Goal: Transaction & Acquisition: Purchase product/service

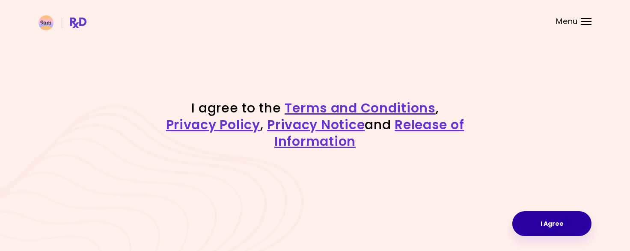
click at [545, 222] on button "I Agree" at bounding box center [551, 224] width 79 height 25
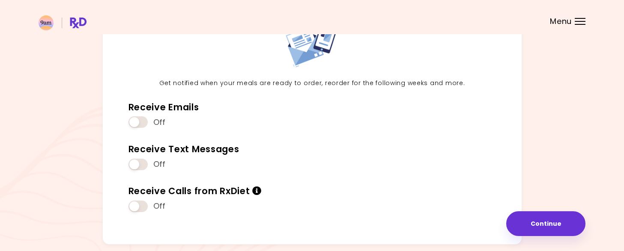
scroll to position [94, 0]
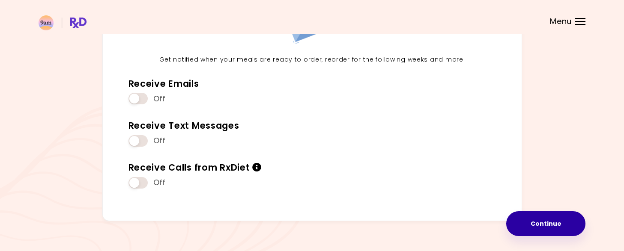
click at [570, 224] on button "Continue" at bounding box center [545, 224] width 79 height 25
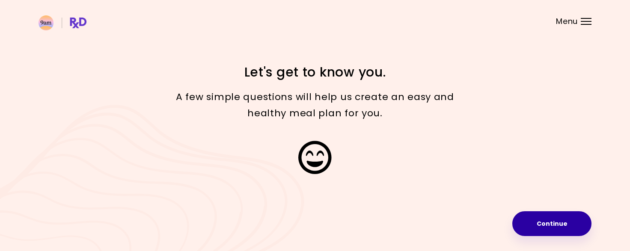
click at [542, 227] on button "Continue" at bounding box center [551, 224] width 79 height 25
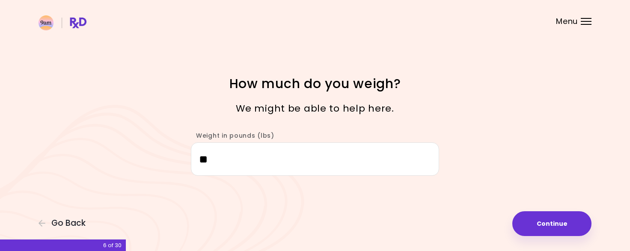
type input "*"
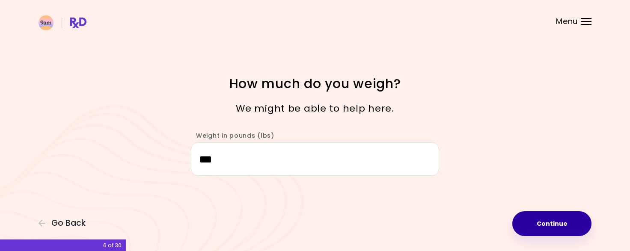
type input "***"
click at [551, 229] on button "Continue" at bounding box center [551, 224] width 79 height 25
select select "****"
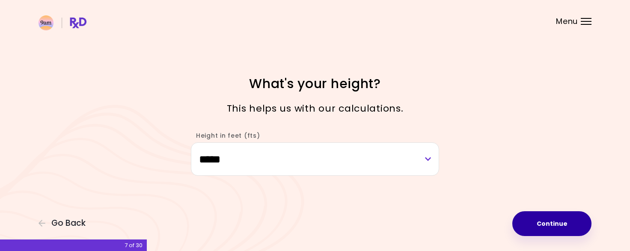
click at [551, 229] on button "Continue" at bounding box center [551, 224] width 79 height 25
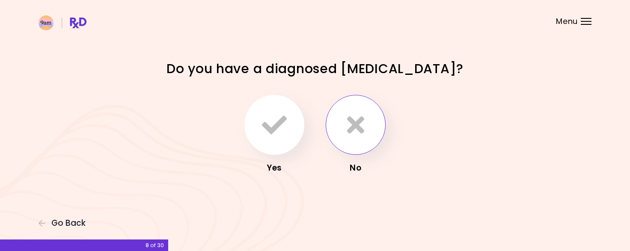
click at [351, 123] on icon "button" at bounding box center [355, 125] width 17 height 25
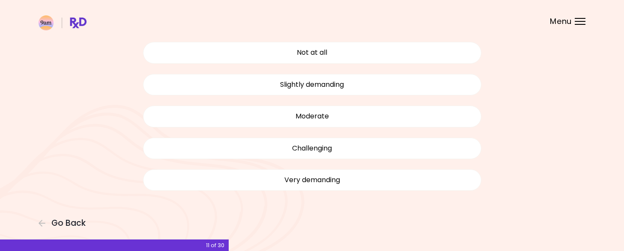
scroll to position [70, 0]
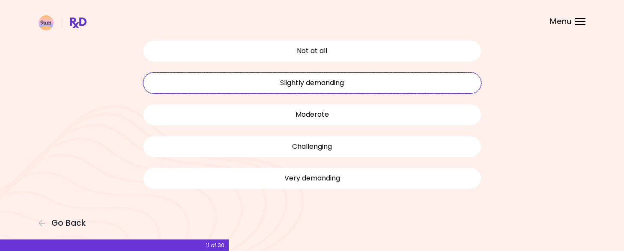
click at [367, 84] on button "Slightly demanding" at bounding box center [312, 82] width 338 height 21
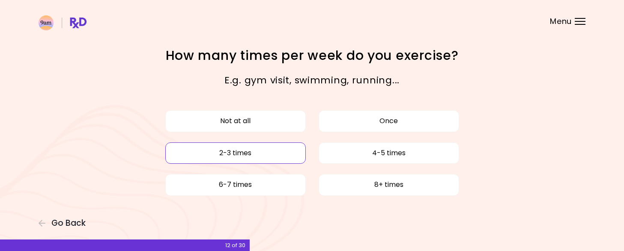
click at [271, 155] on button "2-3 times" at bounding box center [235, 153] width 140 height 21
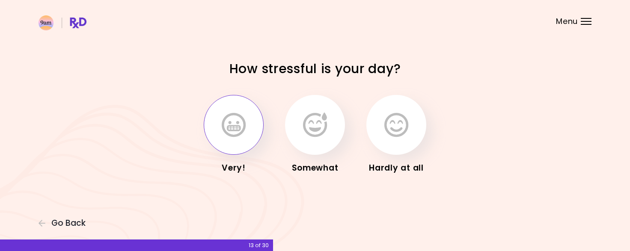
click at [241, 137] on icon "button" at bounding box center [234, 125] width 24 height 25
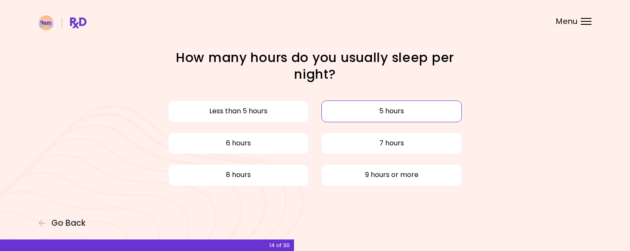
click at [358, 107] on button "5 hours" at bounding box center [392, 111] width 140 height 21
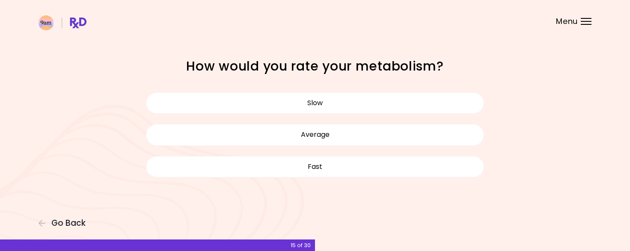
click at [358, 107] on button "Slow" at bounding box center [315, 102] width 338 height 21
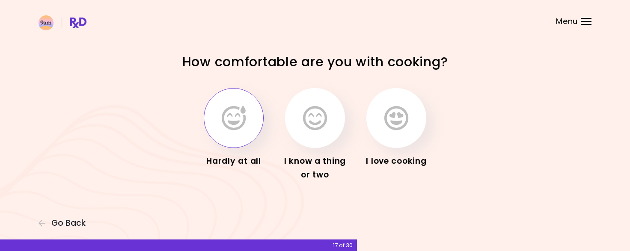
click at [239, 126] on icon "button" at bounding box center [234, 118] width 24 height 25
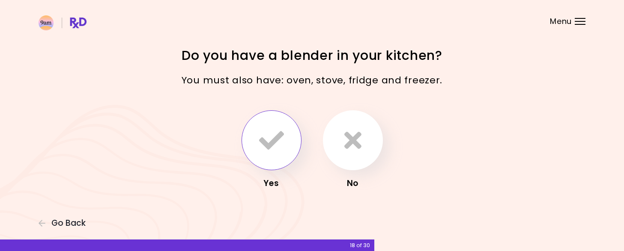
click at [260, 140] on icon "button" at bounding box center [271, 140] width 25 height 25
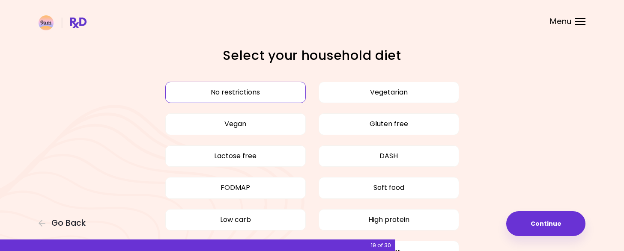
click at [603, 64] on div "Focusable invisible element Select your household diet No restrictions Vegetari…" at bounding box center [312, 179] width 624 height 358
drag, startPoint x: 603, startPoint y: 64, endPoint x: 608, endPoint y: 83, distance: 19.9
click at [608, 83] on div "Focusable invisible element Select your household diet No restrictions Vegetari…" at bounding box center [312, 179] width 624 height 358
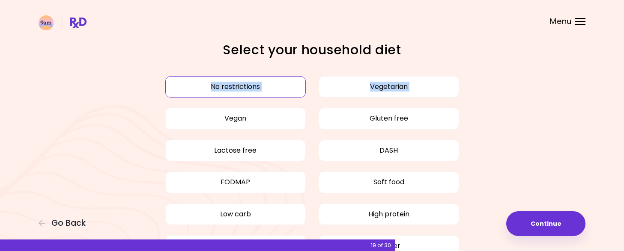
scroll to position [5, 0]
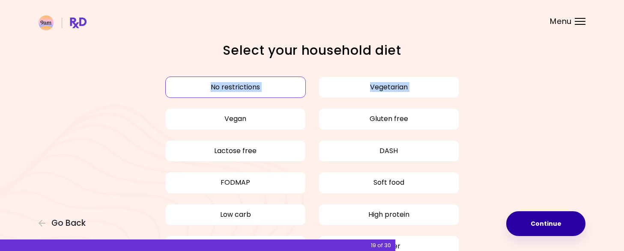
click at [539, 227] on button "Continue" at bounding box center [545, 224] width 79 height 25
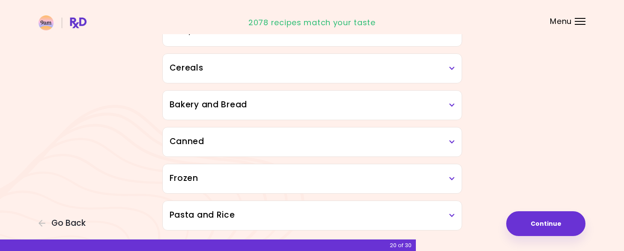
scroll to position [501, 0]
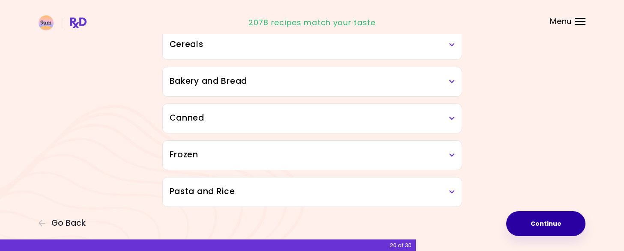
click at [565, 220] on button "Continue" at bounding box center [545, 224] width 79 height 25
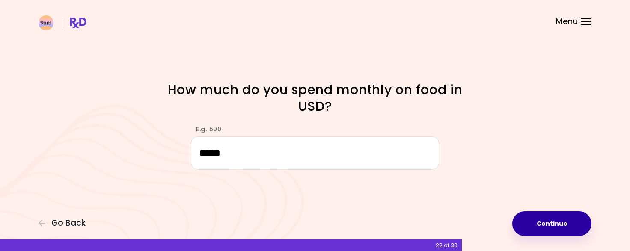
click at [560, 219] on button "Continue" at bounding box center [551, 224] width 79 height 25
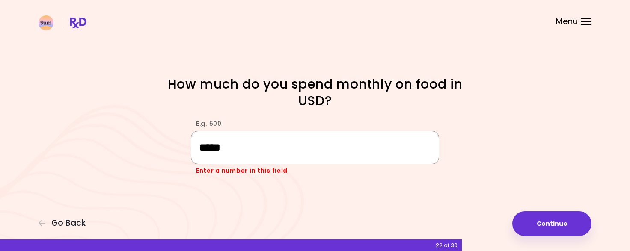
click at [382, 148] on input "*****" at bounding box center [315, 147] width 248 height 33
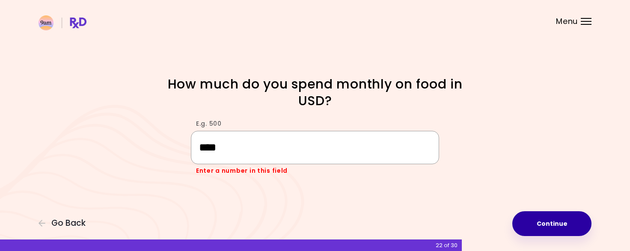
type input "****"
click at [562, 236] on button "Continue" at bounding box center [551, 224] width 79 height 25
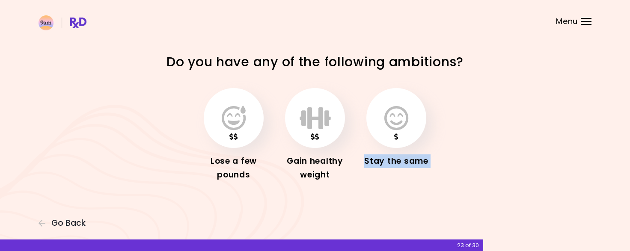
click at [562, 236] on div "Focusable invisible element Do you have any of the following ambitions? Lose a …" at bounding box center [315, 125] width 630 height 251
click at [309, 130] on icon "button" at bounding box center [315, 118] width 31 height 25
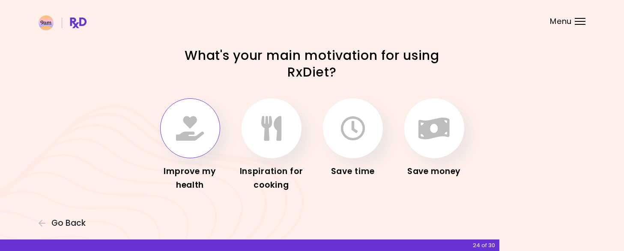
click at [199, 135] on icon "button" at bounding box center [190, 128] width 28 height 25
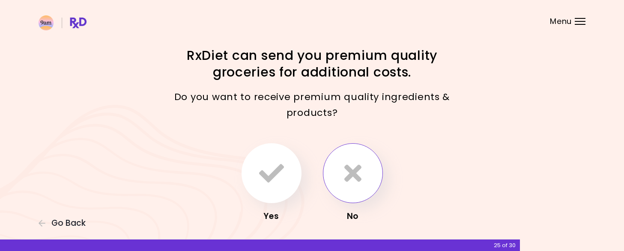
click at [363, 183] on button "button" at bounding box center [353, 173] width 60 height 60
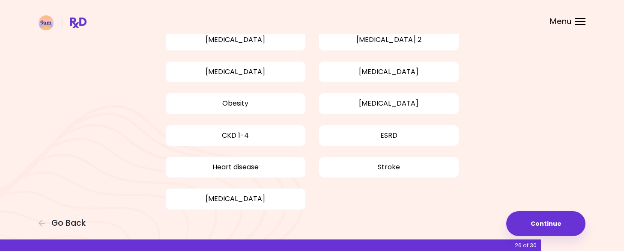
scroll to position [83, 0]
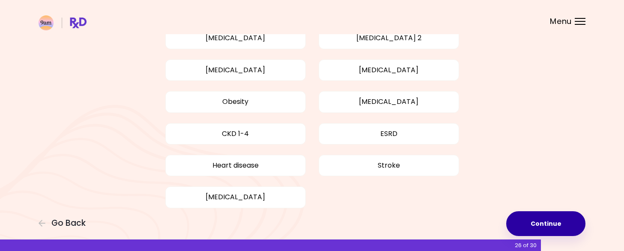
click at [550, 216] on button "Continue" at bounding box center [545, 224] width 79 height 25
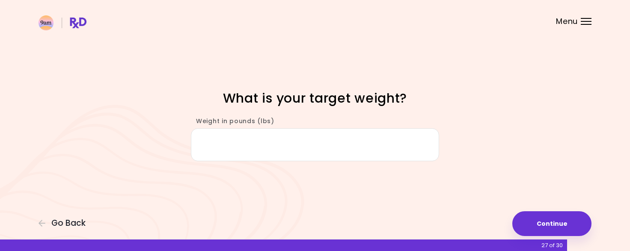
click at [382, 151] on input "Weight in pounds (lbs)" at bounding box center [315, 144] width 248 height 33
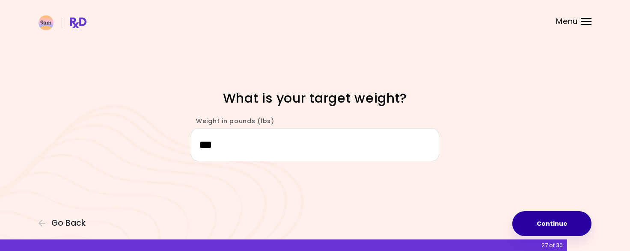
type input "***"
click at [535, 216] on button "Continue" at bounding box center [551, 224] width 79 height 25
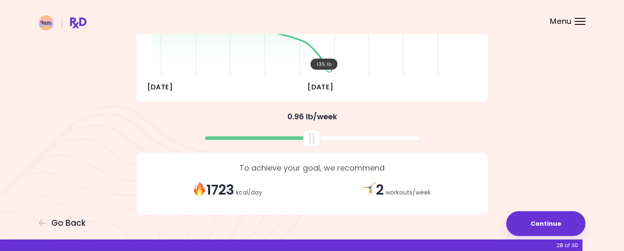
scroll to position [192, 0]
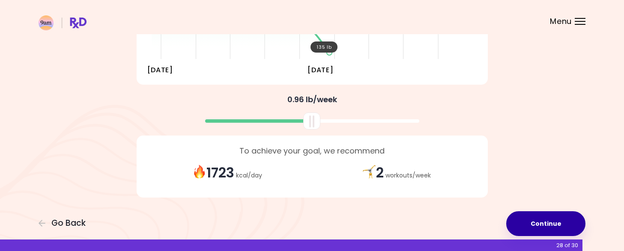
click at [547, 222] on button "Continue" at bounding box center [545, 224] width 79 height 25
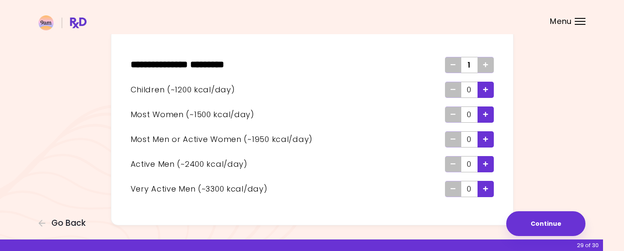
scroll to position [53, 0]
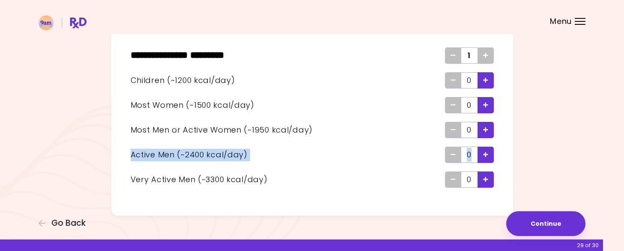
drag, startPoint x: 623, startPoint y: 162, endPoint x: 626, endPoint y: 134, distance: 27.9
click at [624, 134] on html "**********" at bounding box center [312, 105] width 624 height 316
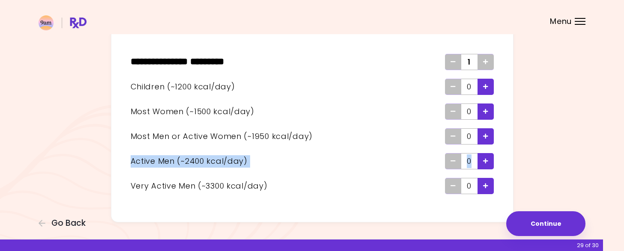
scroll to position [46, 0]
click at [486, 138] on icon "Add - Man or Active Woman" at bounding box center [485, 137] width 5 height 6
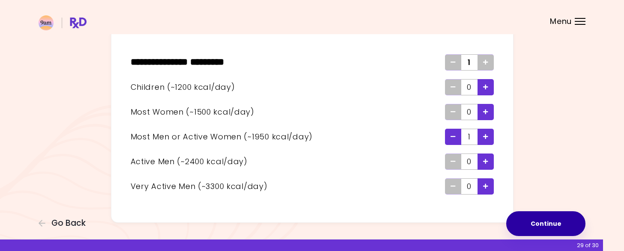
click at [577, 219] on button "Continue" at bounding box center [545, 224] width 79 height 25
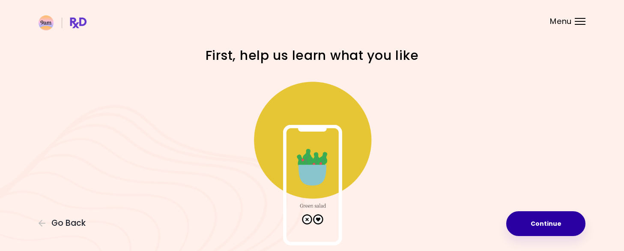
click at [577, 219] on button "Continue" at bounding box center [545, 224] width 79 height 25
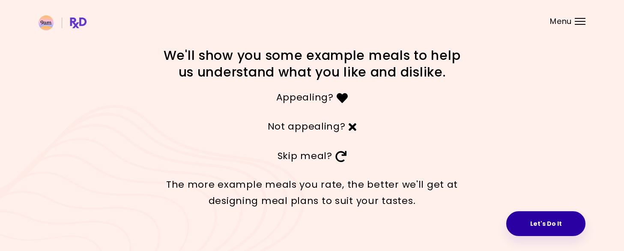
click at [533, 229] on button "Let's Do It" at bounding box center [545, 224] width 79 height 25
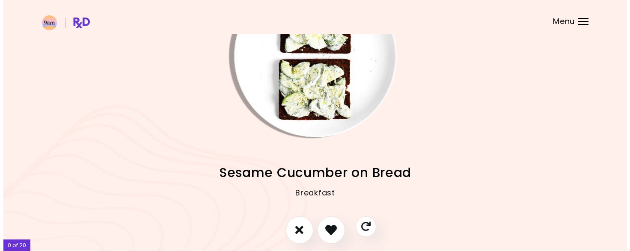
scroll to position [65, 0]
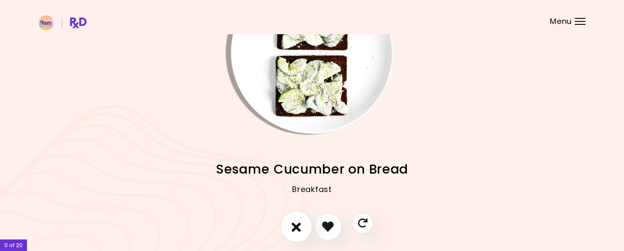
click at [300, 226] on icon "I don't like this recipe" at bounding box center [296, 226] width 9 height 13
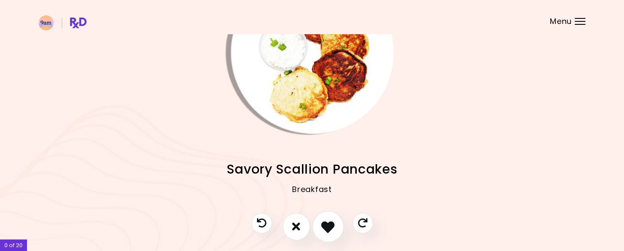
click at [325, 223] on icon "I like this recipe" at bounding box center [327, 226] width 13 height 13
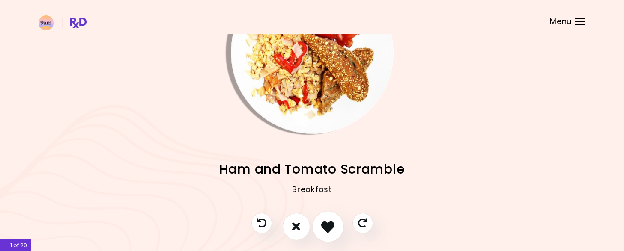
click at [325, 223] on icon "I like this recipe" at bounding box center [327, 226] width 13 height 13
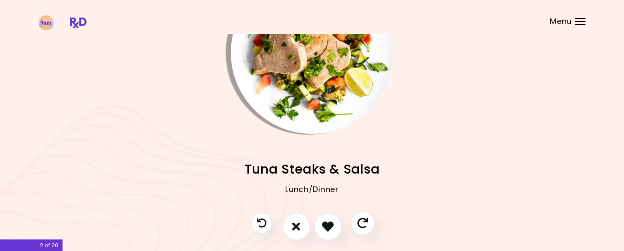
click at [367, 225] on icon "Skip" at bounding box center [362, 223] width 11 height 11
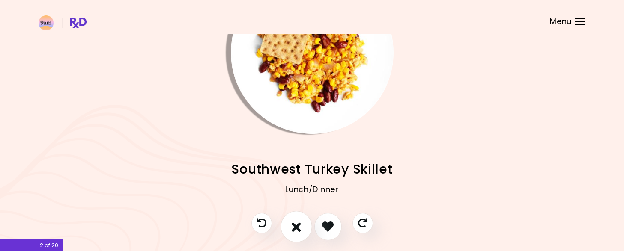
click at [307, 221] on button "I don't like this recipe" at bounding box center [296, 227] width 32 height 32
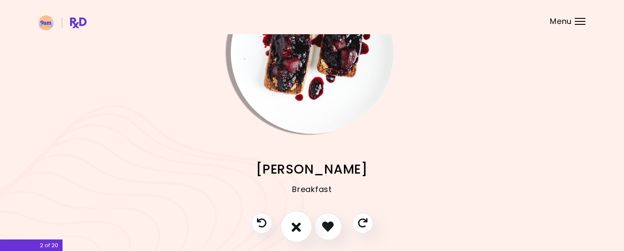
click at [301, 225] on button "I don't like this recipe" at bounding box center [296, 227] width 32 height 32
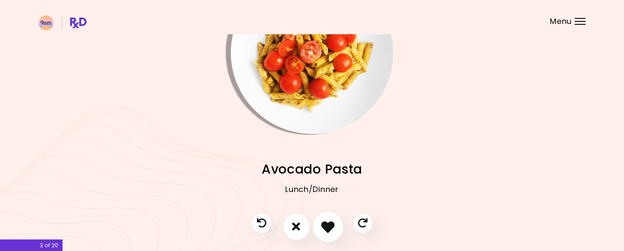
click at [330, 223] on icon "I like this recipe" at bounding box center [327, 226] width 13 height 13
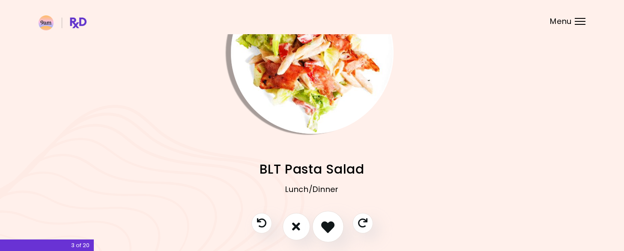
click at [330, 223] on icon "I like this recipe" at bounding box center [327, 226] width 13 height 13
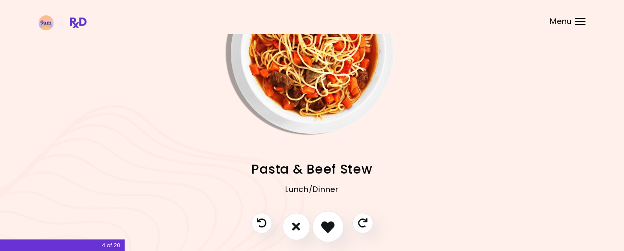
click at [330, 223] on icon "I like this recipe" at bounding box center [327, 226] width 13 height 13
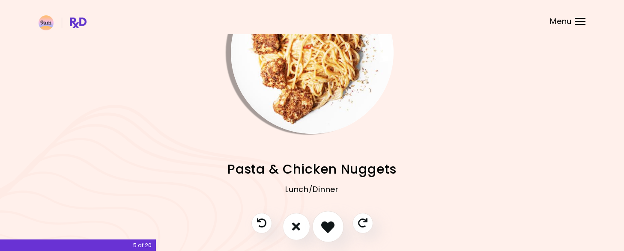
click at [330, 223] on icon "I like this recipe" at bounding box center [327, 226] width 13 height 13
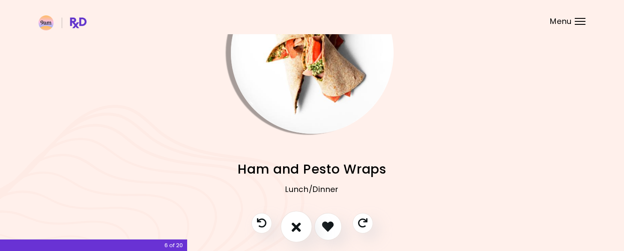
click at [295, 227] on icon "I don't like this recipe" at bounding box center [296, 226] width 9 height 13
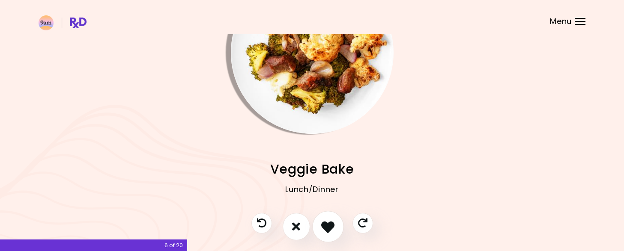
click at [330, 225] on icon "I like this recipe" at bounding box center [327, 226] width 13 height 13
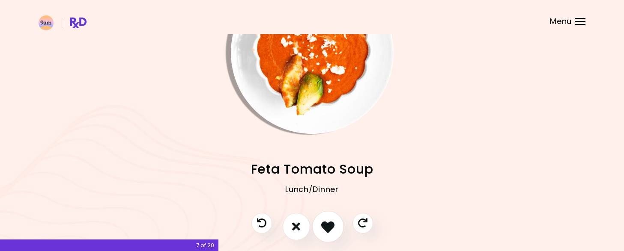
click at [330, 225] on icon "I like this recipe" at bounding box center [327, 226] width 13 height 13
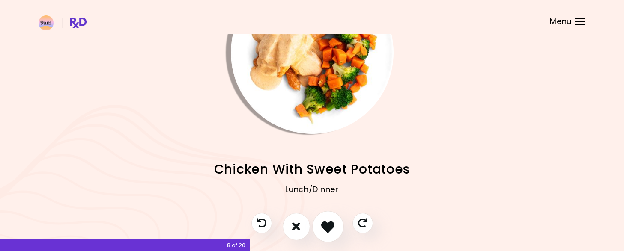
click at [330, 225] on icon "I like this recipe" at bounding box center [327, 226] width 13 height 13
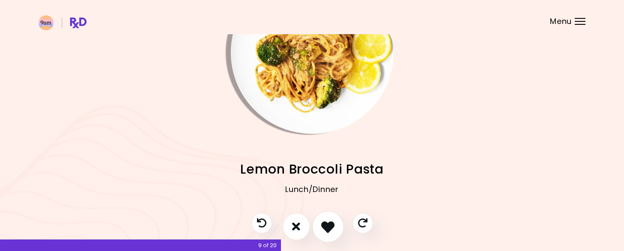
click at [330, 225] on icon "I like this recipe" at bounding box center [327, 226] width 13 height 13
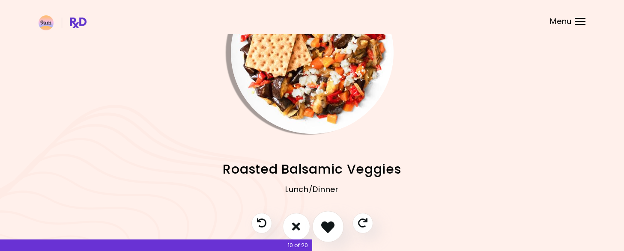
click at [330, 225] on icon "I like this recipe" at bounding box center [327, 226] width 13 height 13
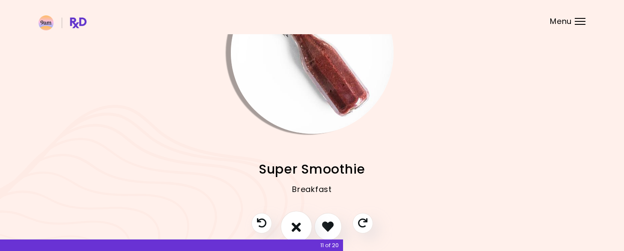
click at [292, 229] on icon "I don't like this recipe" at bounding box center [296, 226] width 9 height 13
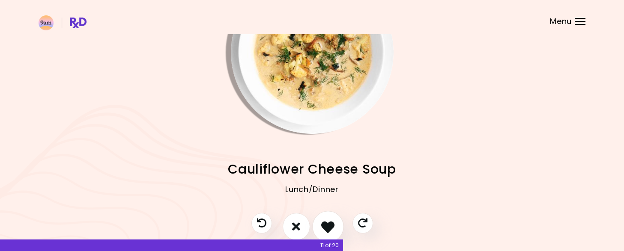
click at [328, 232] on icon "I like this recipe" at bounding box center [327, 226] width 13 height 13
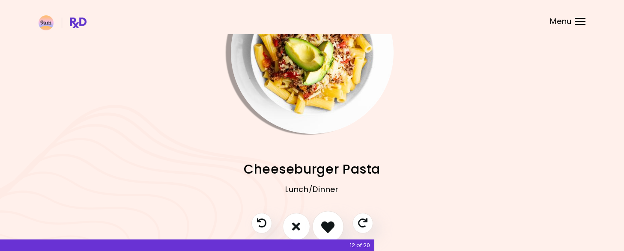
click at [328, 232] on icon "I like this recipe" at bounding box center [327, 226] width 13 height 13
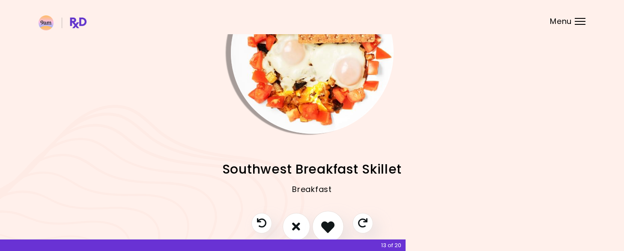
click at [328, 232] on icon "I like this recipe" at bounding box center [327, 226] width 13 height 13
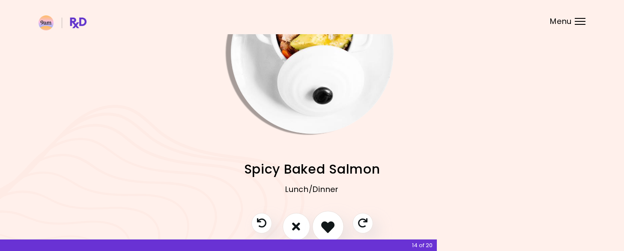
click at [328, 232] on icon "I like this recipe" at bounding box center [327, 226] width 13 height 13
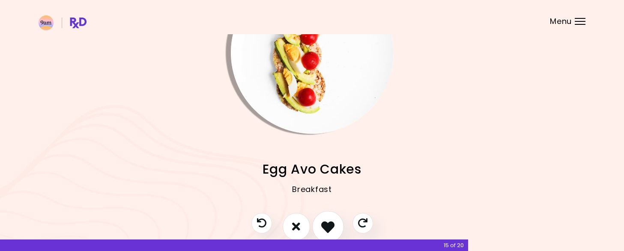
click at [328, 232] on icon "I like this recipe" at bounding box center [327, 226] width 13 height 13
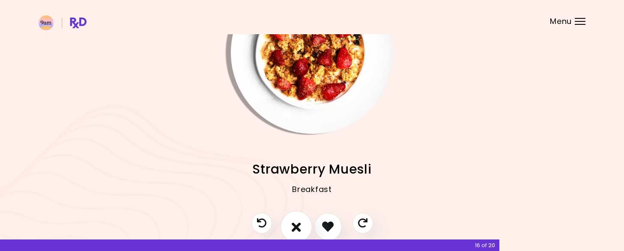
click at [298, 225] on icon "I don't like this recipe" at bounding box center [296, 226] width 9 height 13
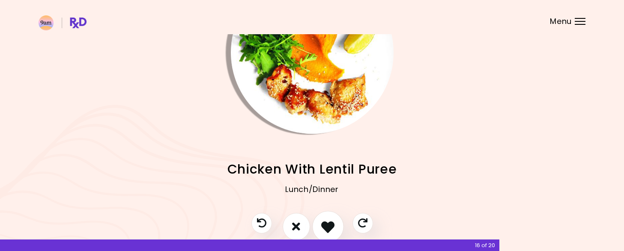
click at [331, 226] on icon "I like this recipe" at bounding box center [327, 226] width 13 height 13
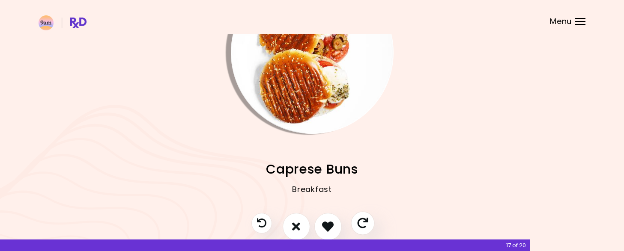
click at [366, 224] on icon "Skip" at bounding box center [362, 223] width 11 height 11
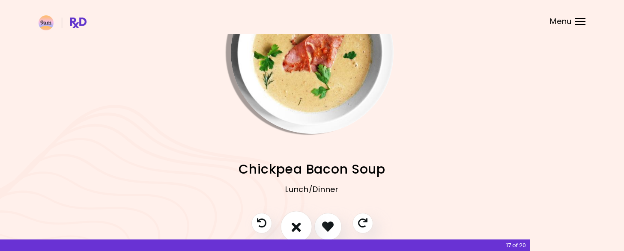
click at [308, 222] on button "I don't like this recipe" at bounding box center [296, 227] width 32 height 32
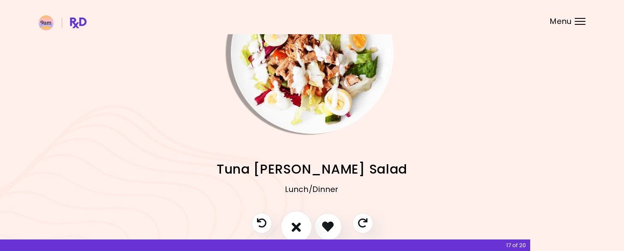
click at [301, 225] on button "I don't like this recipe" at bounding box center [296, 227] width 32 height 32
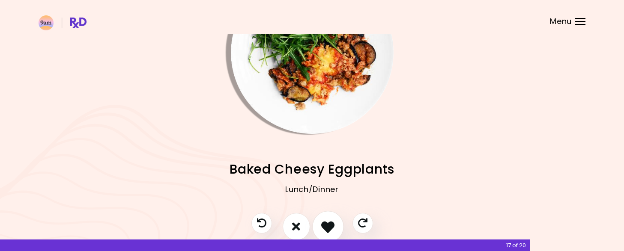
click at [326, 223] on icon "I like this recipe" at bounding box center [327, 226] width 13 height 13
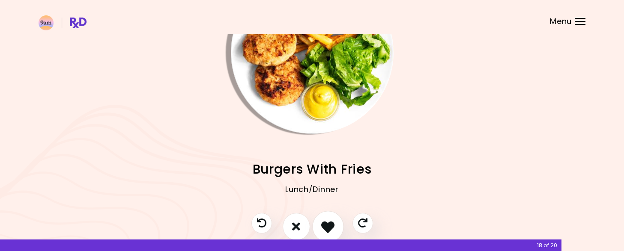
click at [335, 220] on button "I like this recipe" at bounding box center [328, 227] width 32 height 32
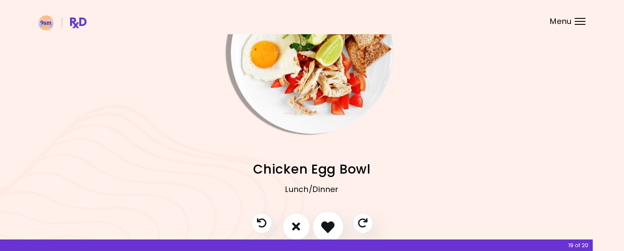
click at [335, 220] on button "I like this recipe" at bounding box center [328, 227] width 32 height 32
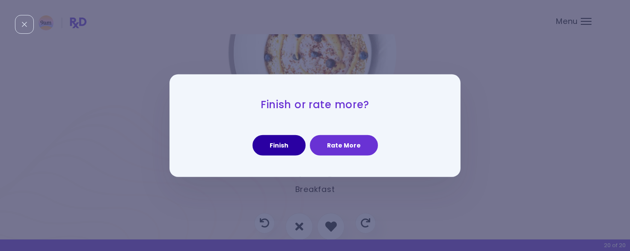
click at [295, 143] on button "Finish" at bounding box center [279, 145] width 53 height 21
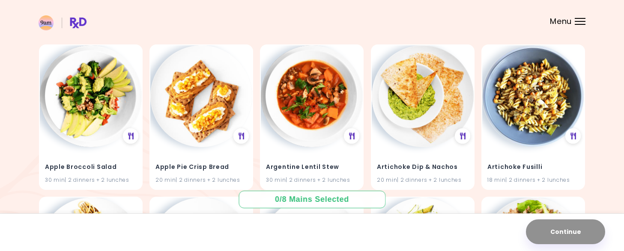
scroll to position [84, 0]
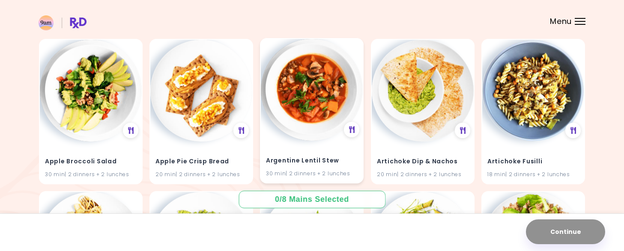
click at [317, 165] on h4 "Argentine Lentil Stew" at bounding box center [312, 161] width 92 height 14
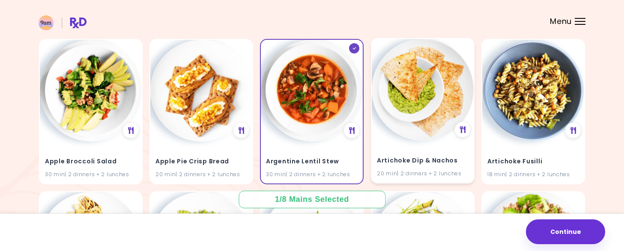
click at [404, 162] on h4 "Artichoke Dip & Nachos" at bounding box center [423, 161] width 92 height 14
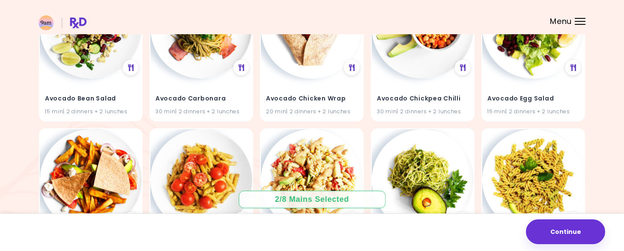
scroll to position [688, 0]
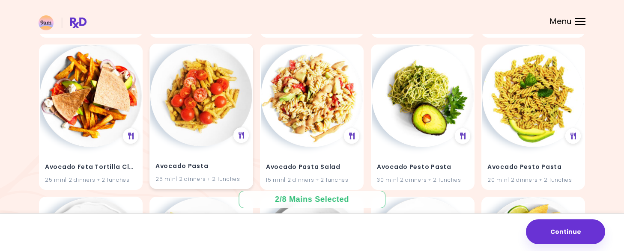
click at [195, 86] on img at bounding box center [201, 96] width 102 height 102
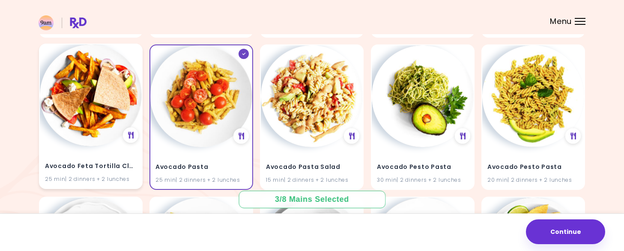
click at [75, 111] on img at bounding box center [91, 96] width 102 height 102
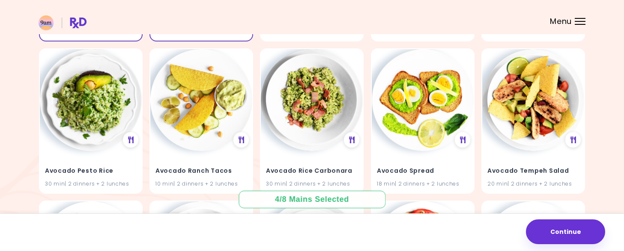
scroll to position [849, 0]
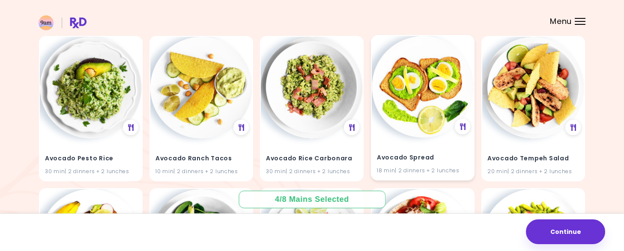
click at [450, 121] on img at bounding box center [423, 87] width 102 height 102
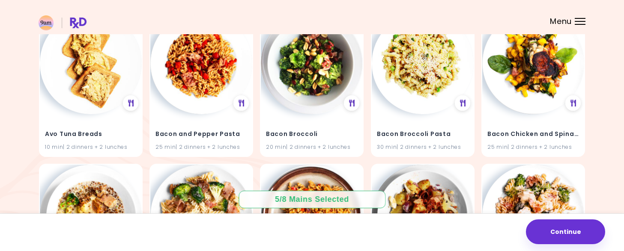
scroll to position [1155, 0]
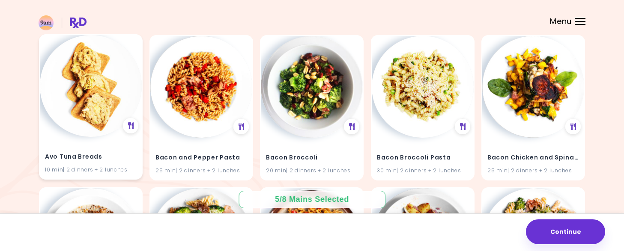
click at [118, 95] on img at bounding box center [91, 86] width 102 height 102
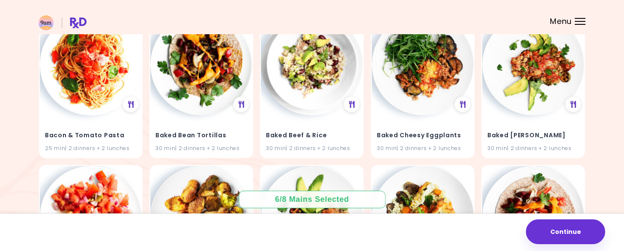
scroll to position [1732, 0]
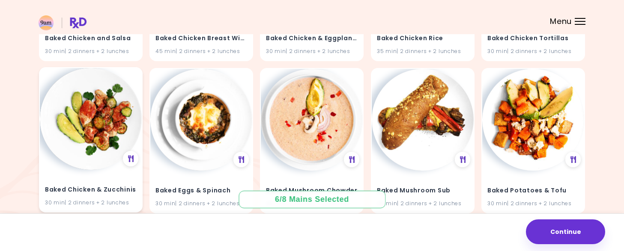
click at [114, 131] on img at bounding box center [91, 119] width 102 height 102
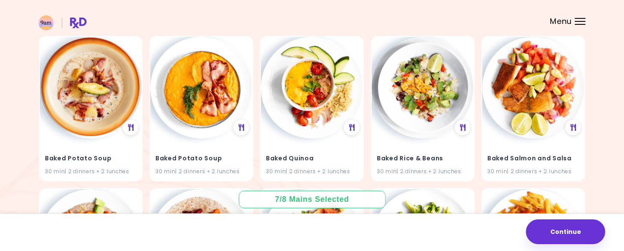
scroll to position [1932, 0]
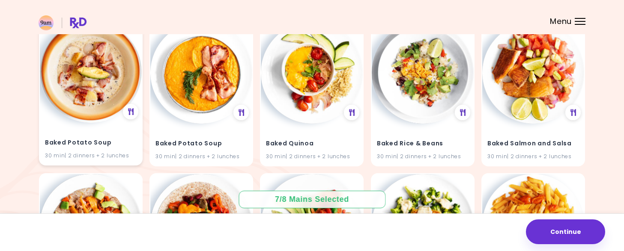
click at [68, 77] on img at bounding box center [91, 72] width 102 height 102
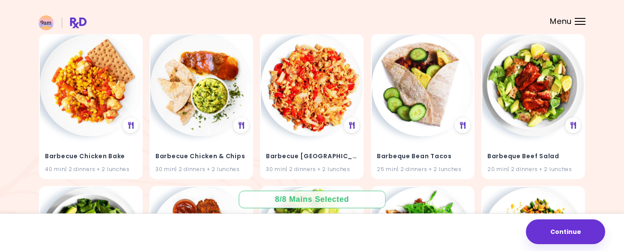
scroll to position [2533, 0]
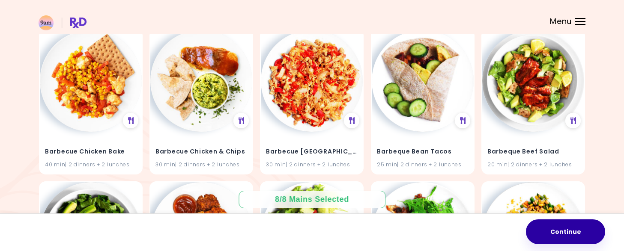
click at [573, 239] on button "Continue" at bounding box center [565, 232] width 79 height 25
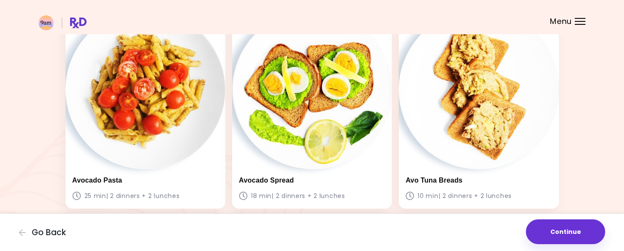
scroll to position [279, 0]
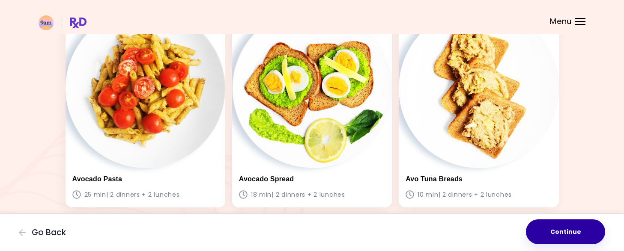
click at [566, 235] on button "Continue" at bounding box center [565, 232] width 79 height 25
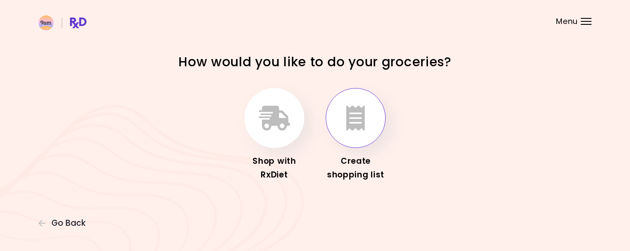
click at [352, 117] on icon "button" at bounding box center [355, 118] width 19 height 25
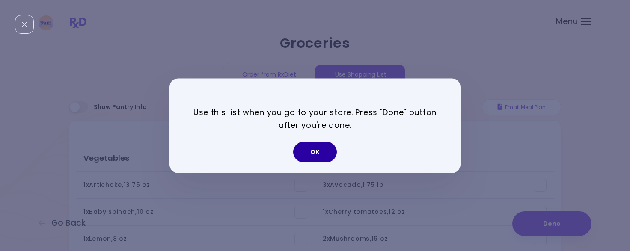
click at [317, 148] on button "OK" at bounding box center [315, 152] width 44 height 21
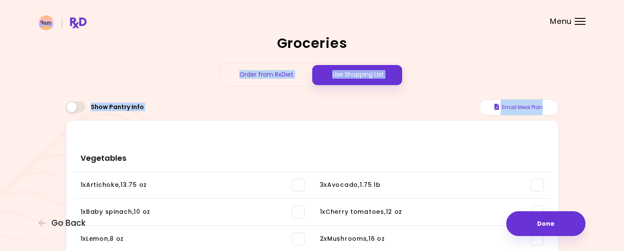
drag, startPoint x: 623, startPoint y: 52, endPoint x: 635, endPoint y: 108, distance: 57.4
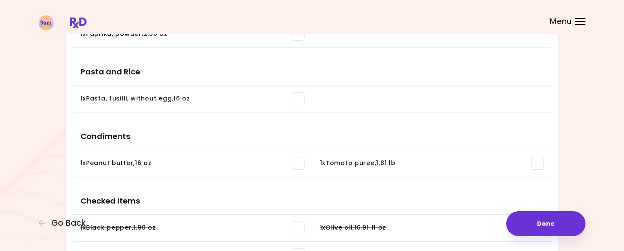
scroll to position [826, 0]
